Goal: Navigation & Orientation: Find specific page/section

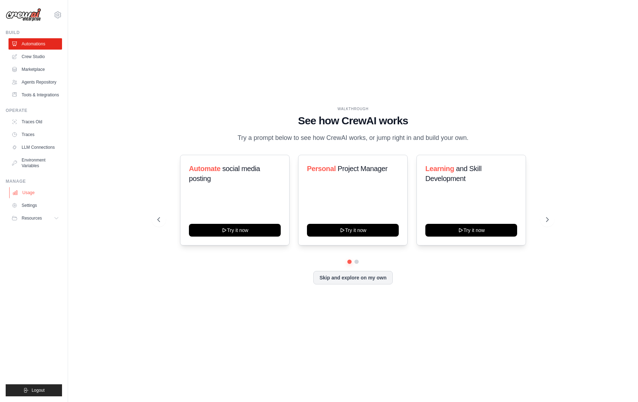
click at [24, 195] on link "Usage" at bounding box center [35, 192] width 53 height 11
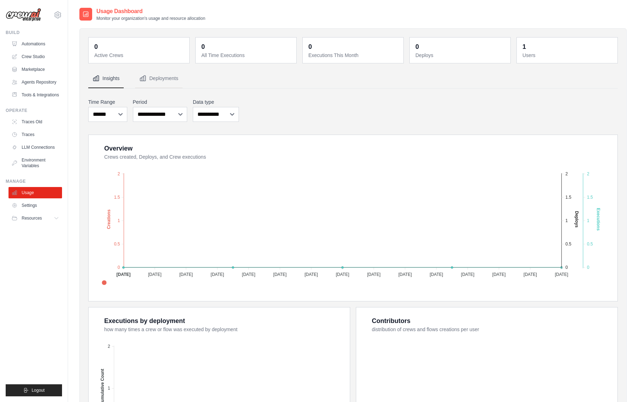
click at [362, 114] on div "**********" at bounding box center [352, 110] width 529 height 26
drag, startPoint x: 429, startPoint y: 112, endPoint x: 425, endPoint y: 111, distance: 3.8
click at [429, 112] on div "**********" at bounding box center [352, 110] width 529 height 26
drag, startPoint x: 390, startPoint y: 106, endPoint x: 421, endPoint y: 108, distance: 31.3
click at [405, 108] on div "**********" at bounding box center [352, 110] width 529 height 26
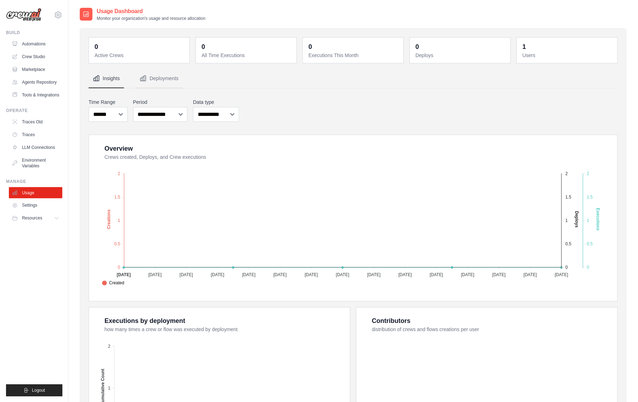
scroll to position [2, 0]
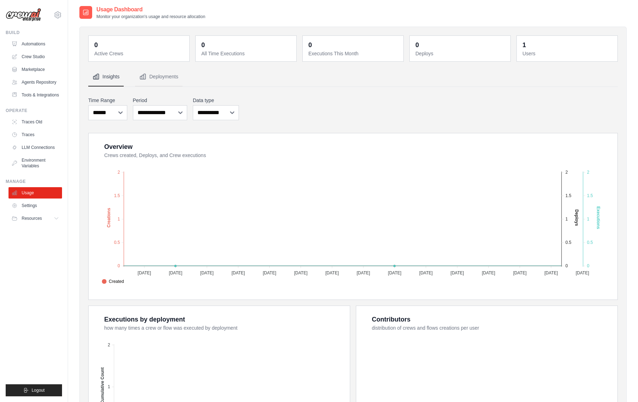
click at [28, 15] on img at bounding box center [23, 14] width 35 height 13
click at [29, 17] on img at bounding box center [23, 14] width 35 height 13
click at [50, 16] on div "[EMAIL_ADDRESS][DOMAIN_NAME] Settings" at bounding box center [34, 11] width 56 height 23
click at [54, 15] on icon at bounding box center [57, 15] width 9 height 9
drag, startPoint x: 61, startPoint y: 282, endPoint x: 40, endPoint y: 245, distance: 42.7
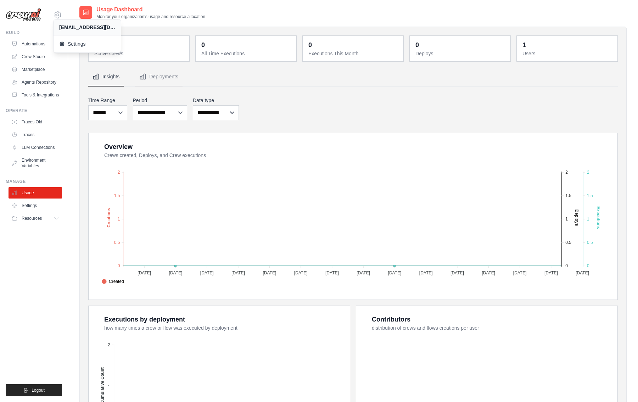
click at [61, 281] on ul "Build Automations Crew Studio Marketplace Agents Repository Resources Blog" at bounding box center [34, 213] width 56 height 366
click at [45, 97] on link "Tools & Integrations" at bounding box center [35, 94] width 53 height 11
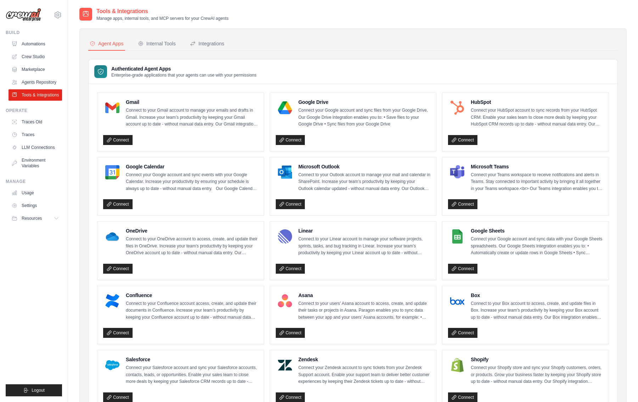
click at [342, 82] on div "Authenticated Agent Apps Enterprise-grade applications that your agents can use…" at bounding box center [353, 72] width 528 height 24
click at [53, 220] on button "Resources" at bounding box center [35, 218] width 53 height 11
click at [35, 229] on span "Documentation" at bounding box center [39, 230] width 29 height 6
